Goal: Information Seeking & Learning: Learn about a topic

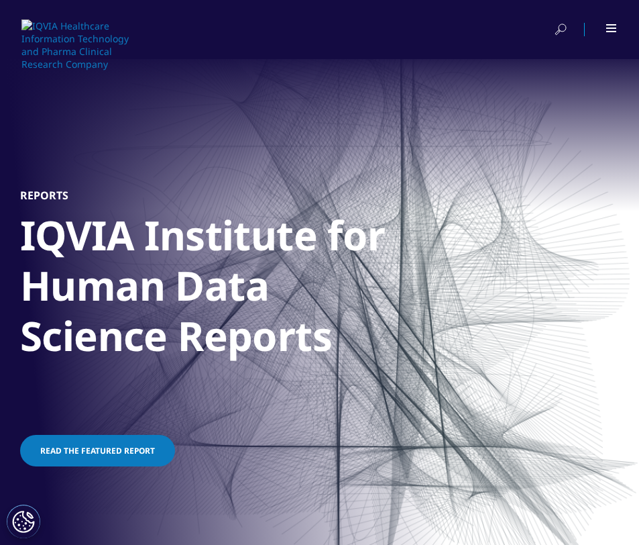
click at [114, 459] on link "Read the featured report" at bounding box center [97, 451] width 155 height 32
click at [124, 448] on span "Read the featured report" at bounding box center [97, 450] width 115 height 11
click at [149, 448] on link "Read the featured report" at bounding box center [97, 451] width 155 height 32
click at [155, 453] on link "Read the featured report" at bounding box center [97, 451] width 155 height 32
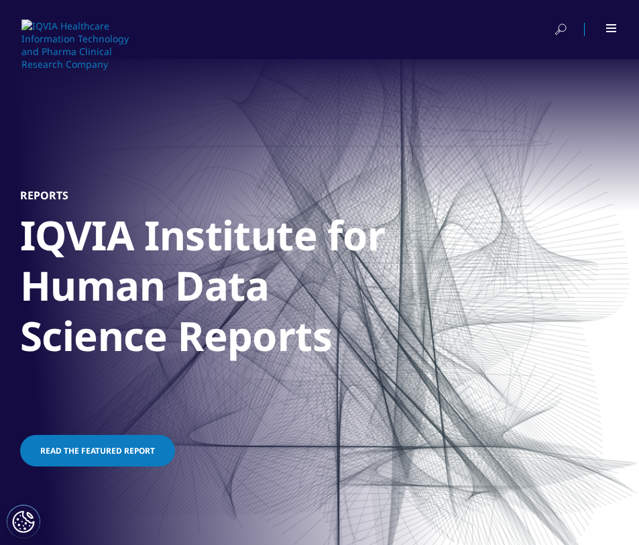
click at [163, 451] on link "Read the featured report" at bounding box center [97, 451] width 155 height 32
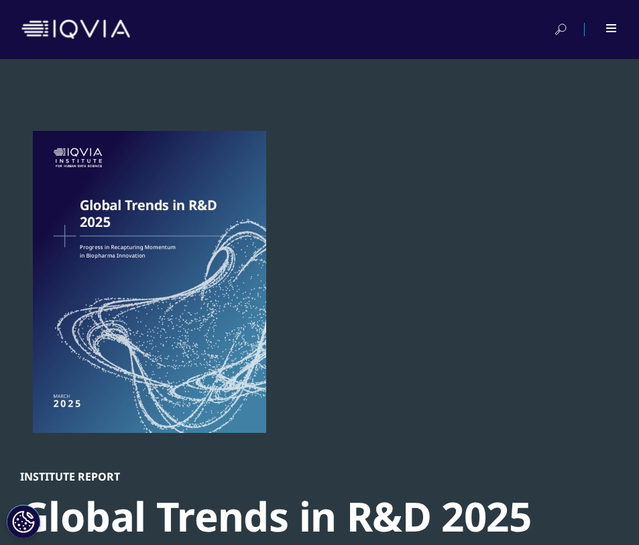
click at [180, 351] on div at bounding box center [149, 282] width 259 height 302
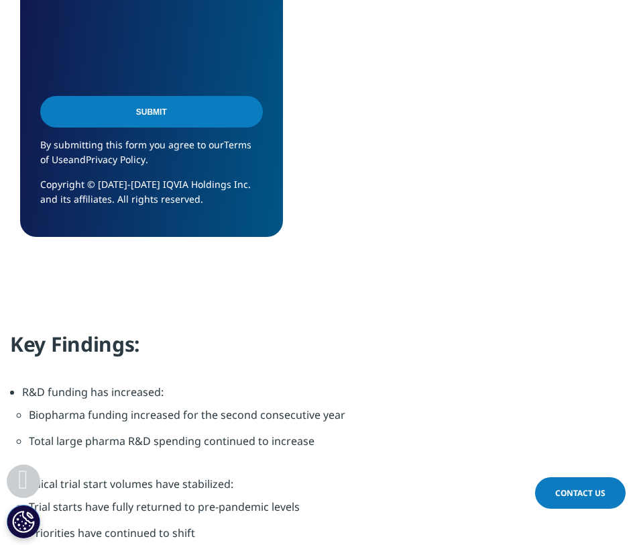
scroll to position [1367, 0]
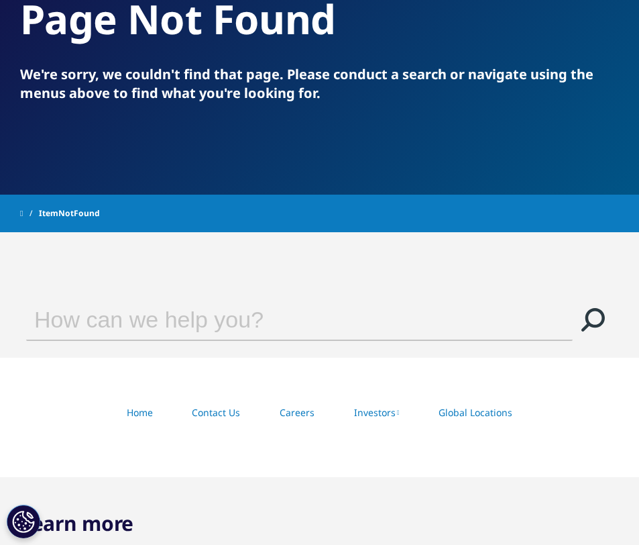
scroll to position [327, 0]
